Goal: Task Accomplishment & Management: Use online tool/utility

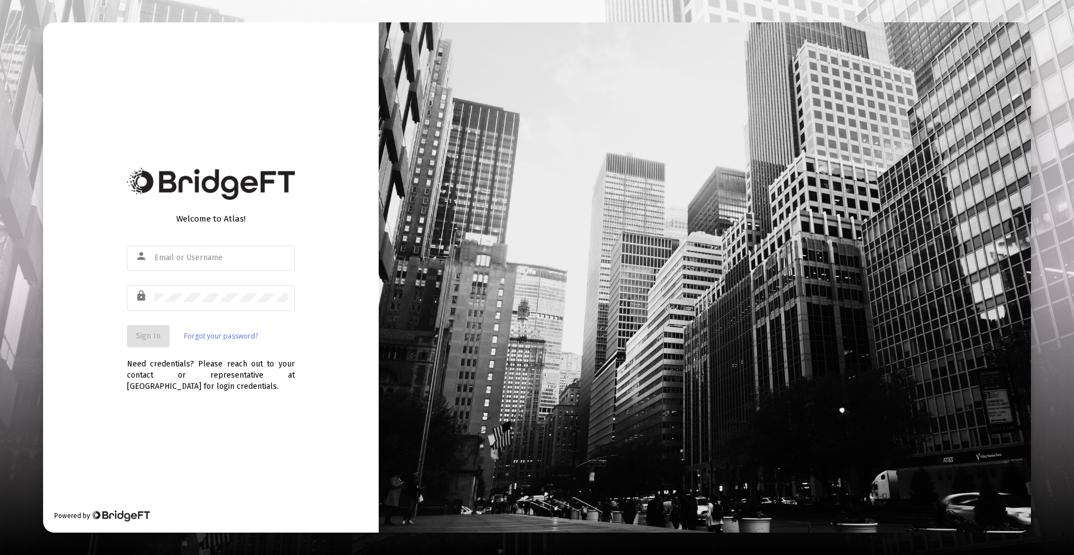
type input "[PERSON_NAME][EMAIL_ADDRESS][DOMAIN_NAME]"
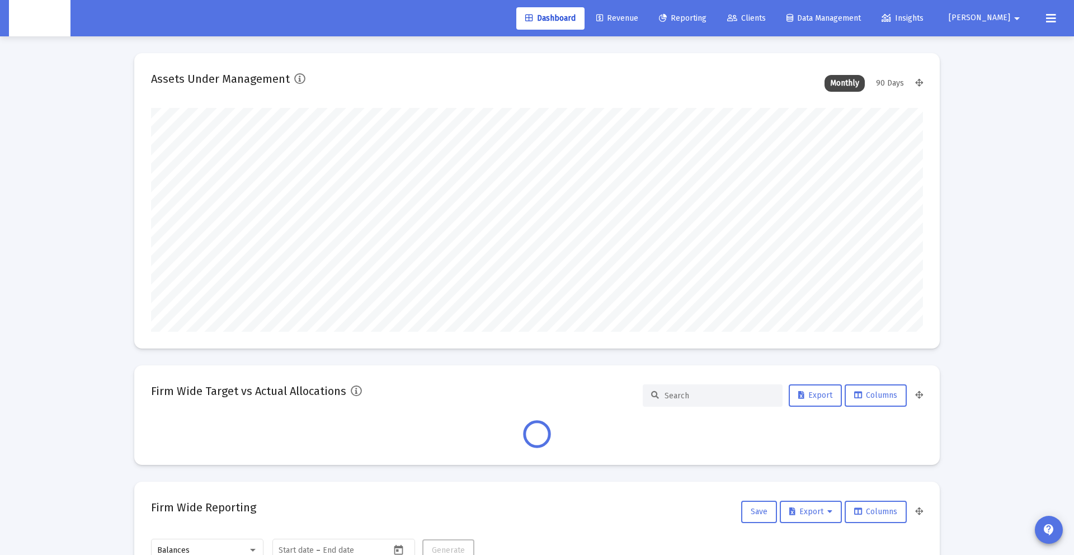
scroll to position [224, 416]
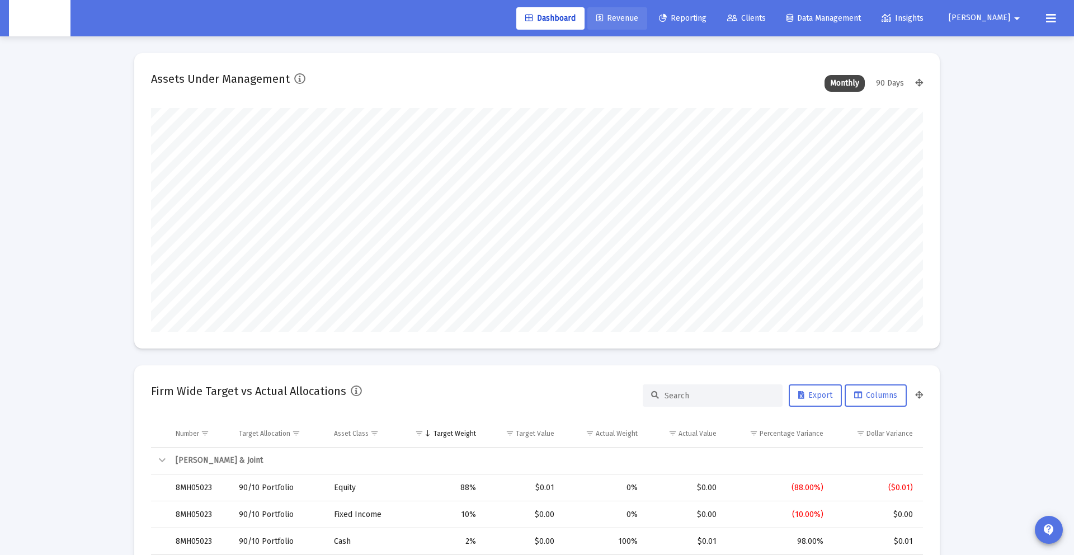
click at [638, 17] on span "Revenue" at bounding box center [617, 18] width 42 height 10
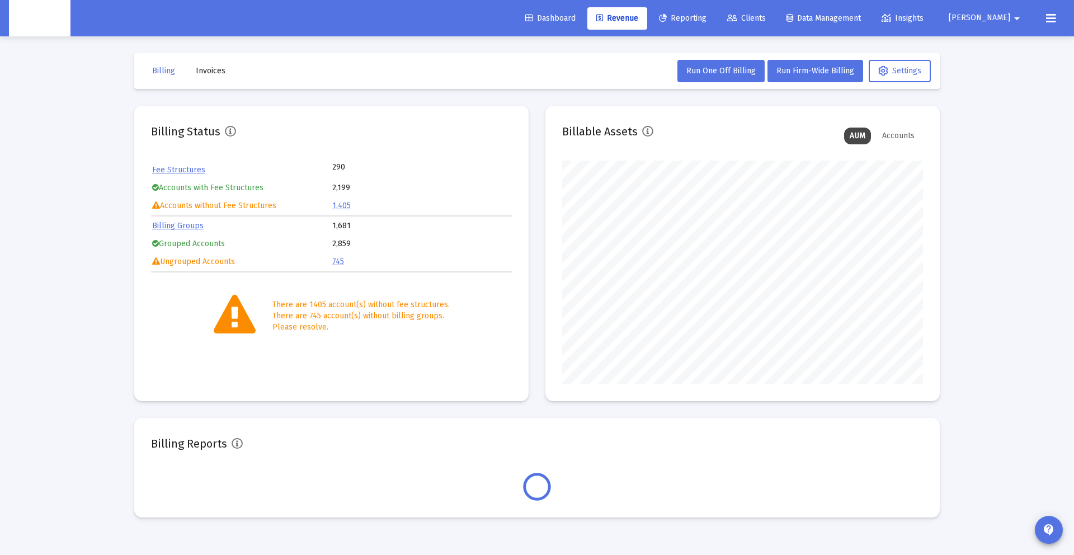
scroll to position [224, 361]
click at [839, 74] on span "Run Firm-Wide Billing" at bounding box center [815, 71] width 78 height 10
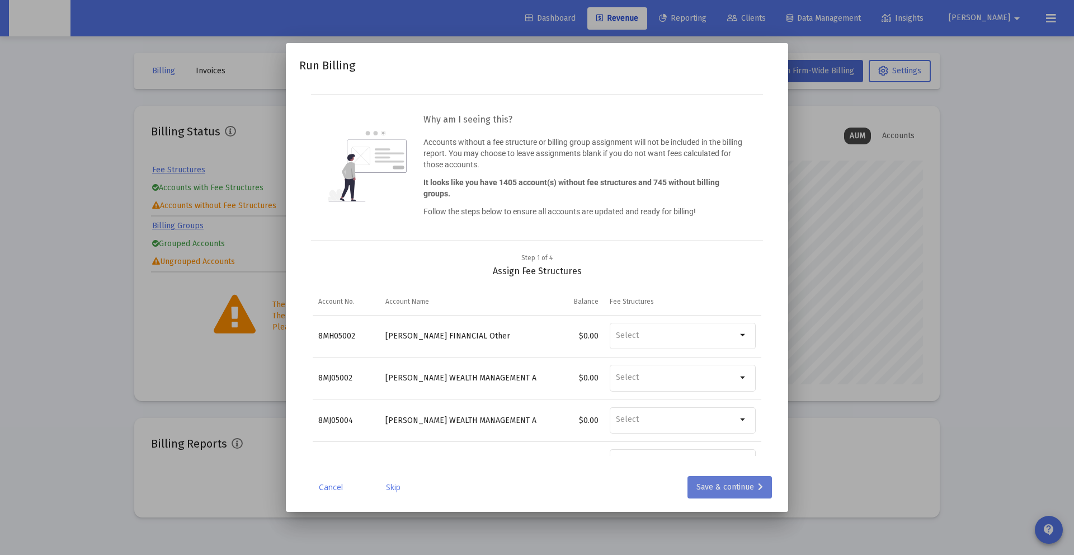
click at [699, 489] on div "Save & continue" at bounding box center [729, 487] width 67 height 22
click at [709, 481] on div "Save & continue" at bounding box center [729, 487] width 67 height 22
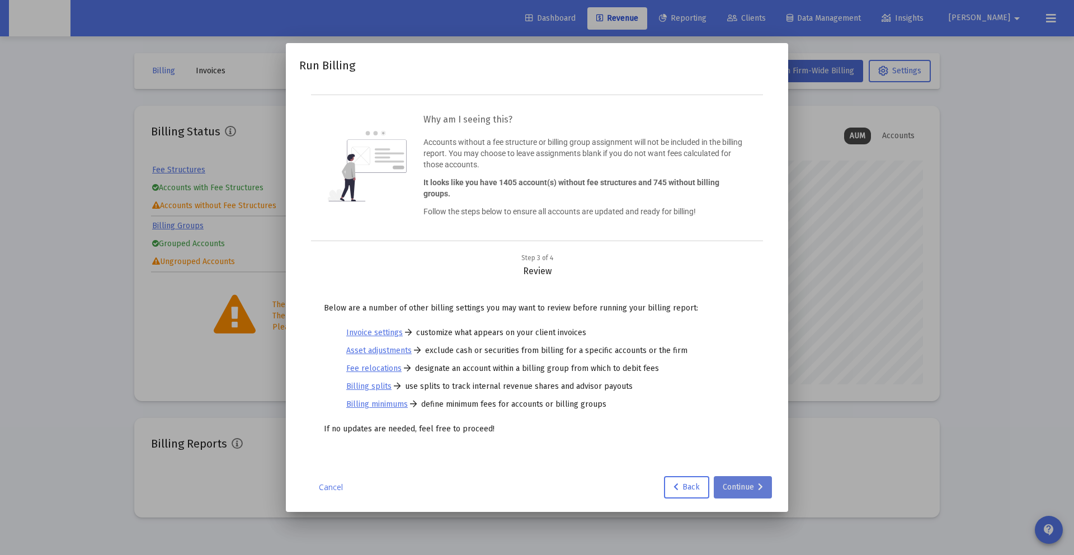
click at [739, 481] on div "Continue" at bounding box center [743, 487] width 40 height 22
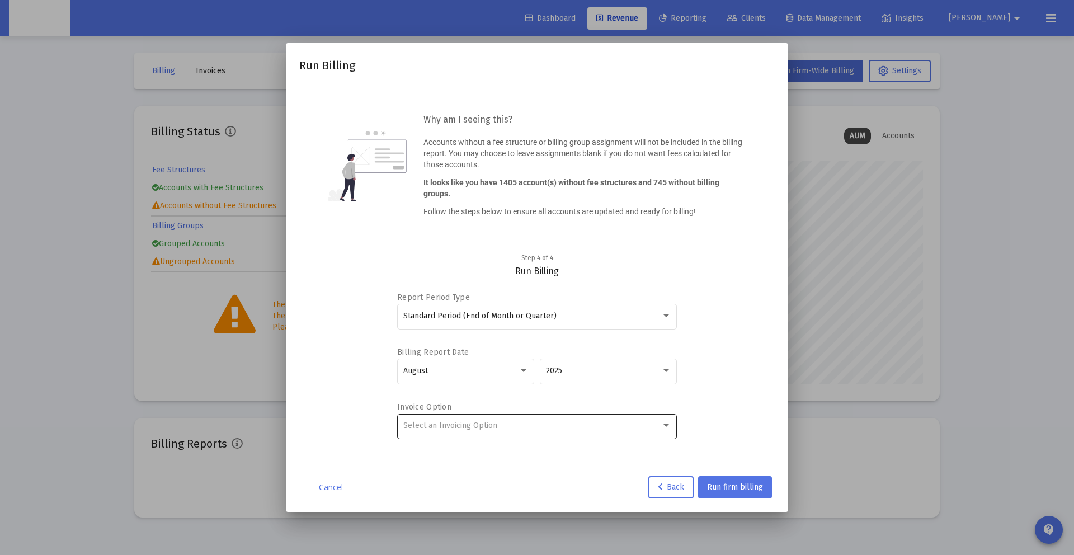
click at [478, 436] on div "Select an Invoicing Option" at bounding box center [537, 425] width 268 height 27
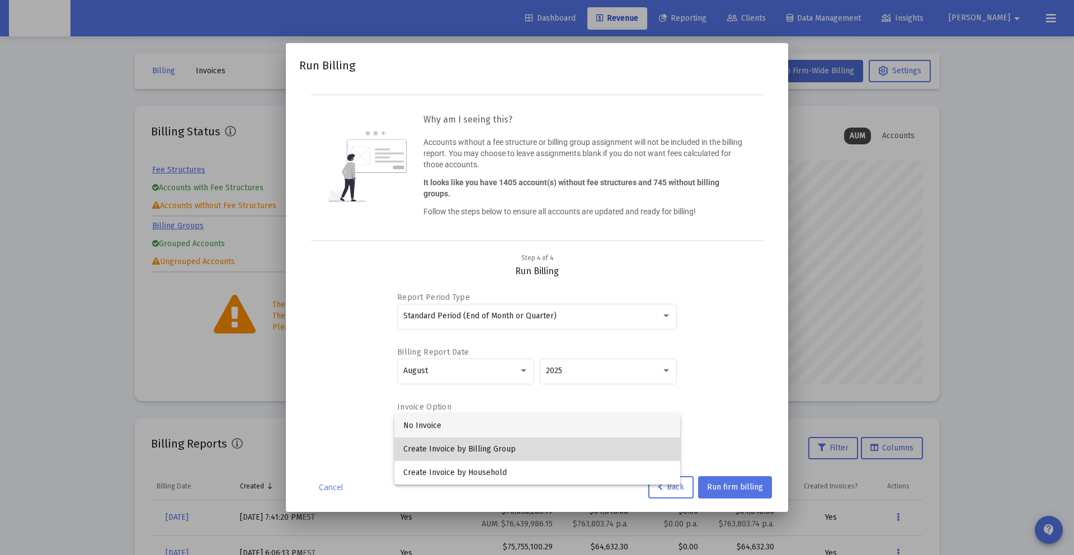
click at [480, 442] on span "Create Invoice by Billing Group" at bounding box center [537, 448] width 268 height 23
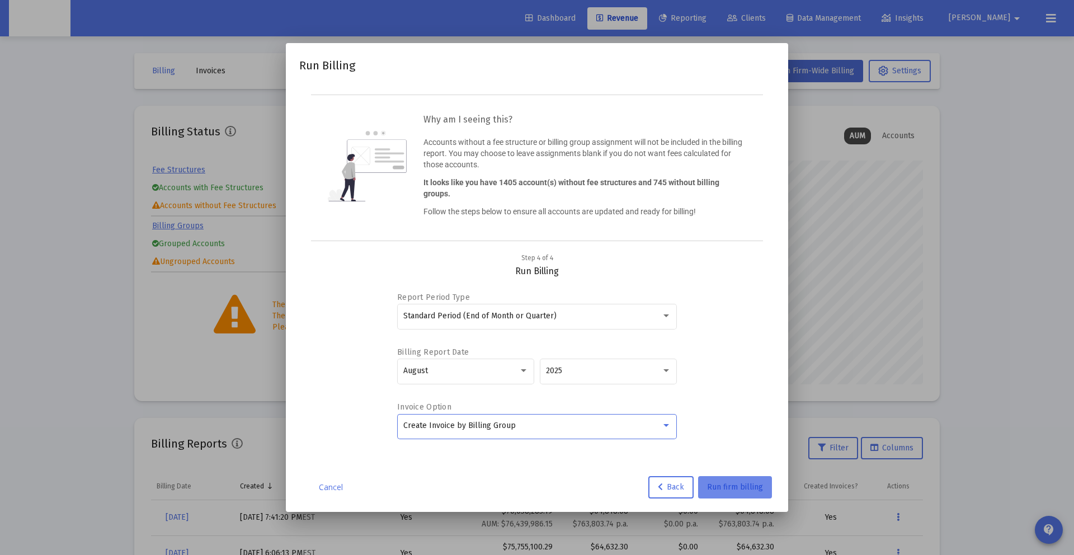
click at [719, 484] on span "Run firm billing" at bounding box center [735, 487] width 56 height 10
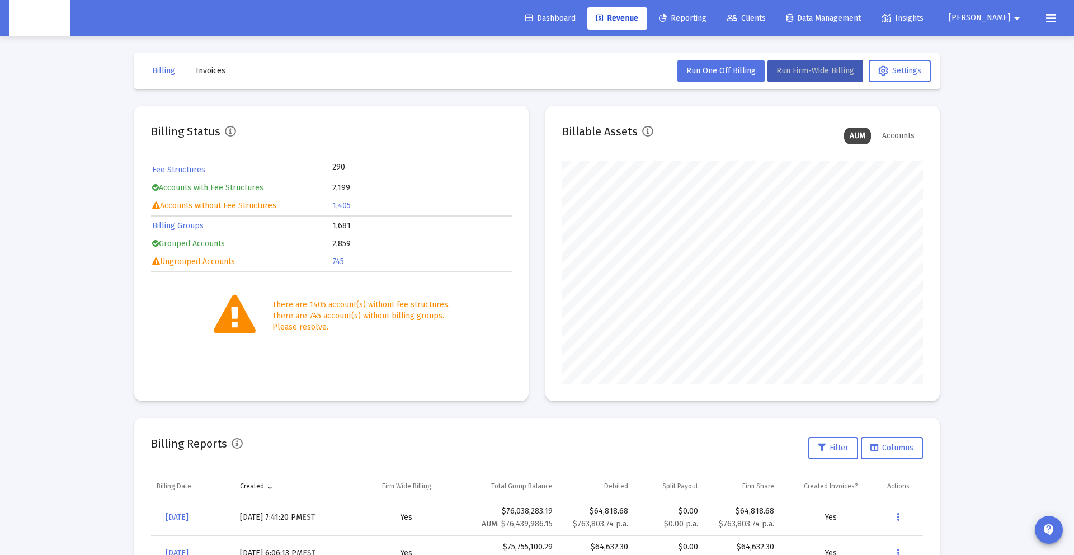
click at [989, 22] on span "[PERSON_NAME]" at bounding box center [980, 18] width 62 height 10
click at [977, 44] on link "Settings" at bounding box center [1007, 47] width 67 height 27
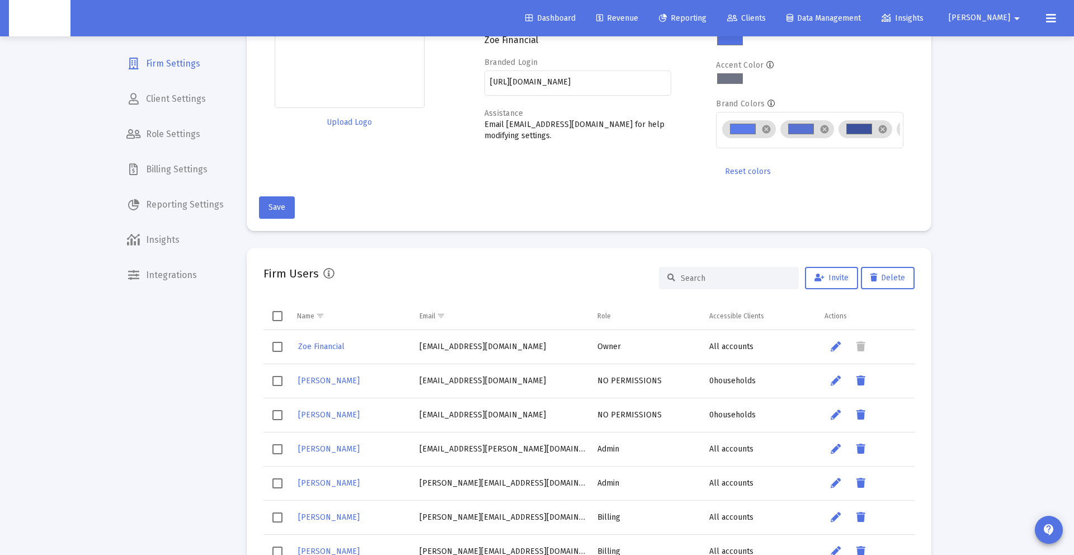
scroll to position [87, 0]
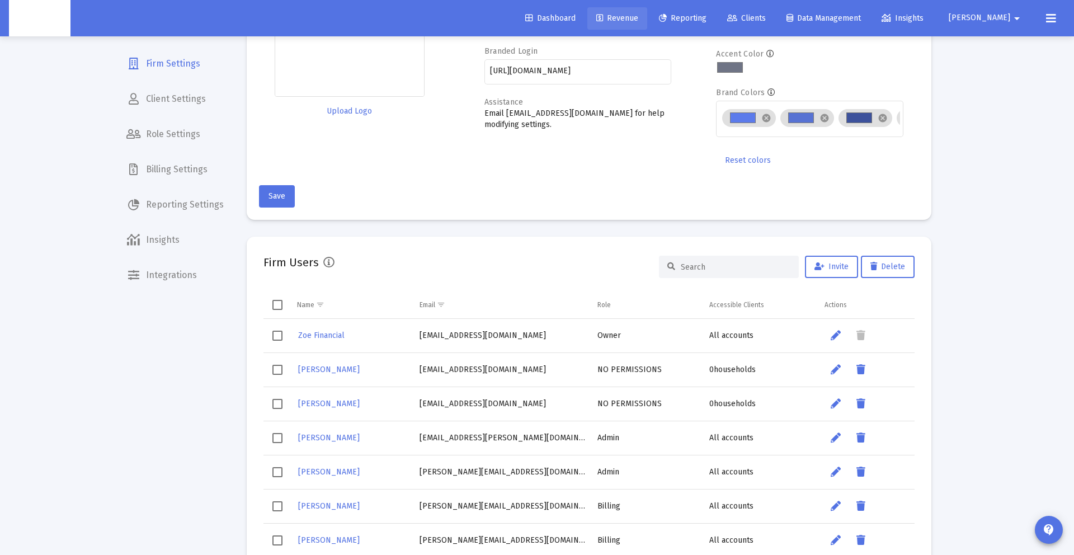
click at [638, 21] on span "Revenue" at bounding box center [617, 18] width 42 height 10
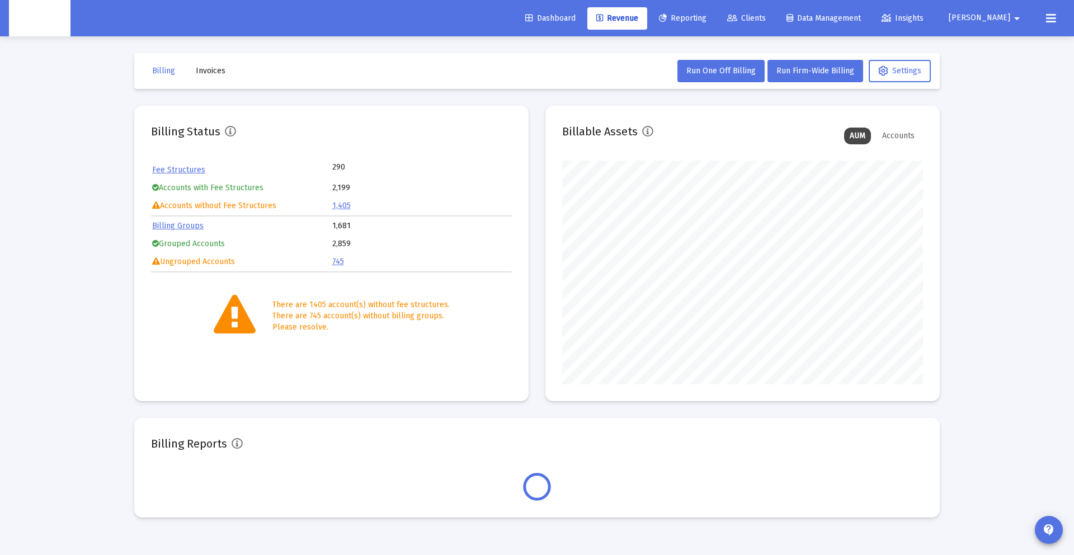
scroll to position [224, 361]
